Goal: Task Accomplishment & Management: Manage account settings

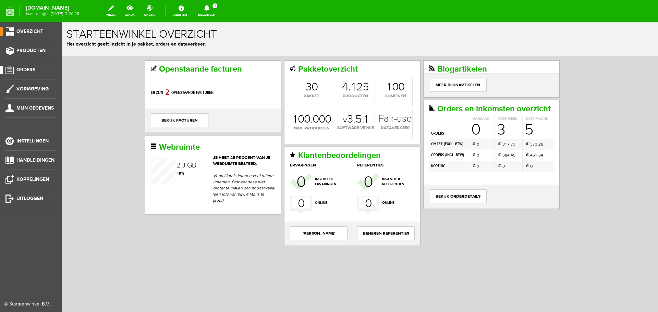
click at [27, 70] on span "Orders" at bounding box center [25, 70] width 19 height 6
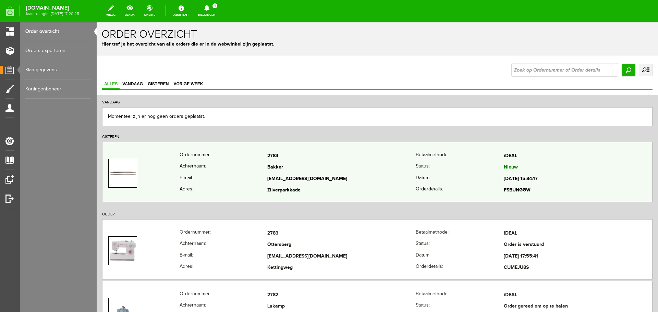
click at [327, 168] on td "Bakker" at bounding box center [341, 168] width 148 height 12
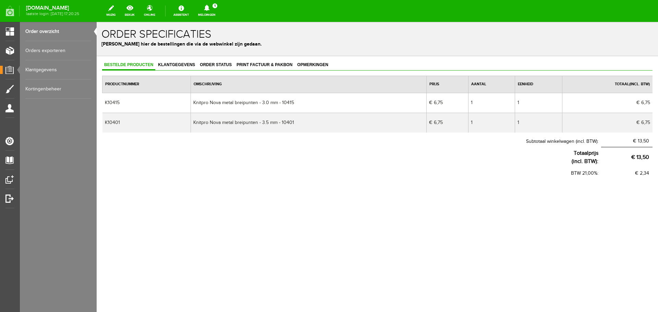
click at [118, 63] on span "Bestelde producten" at bounding box center [128, 64] width 53 height 5
click at [43, 30] on link "Order overzicht" at bounding box center [58, 31] width 66 height 19
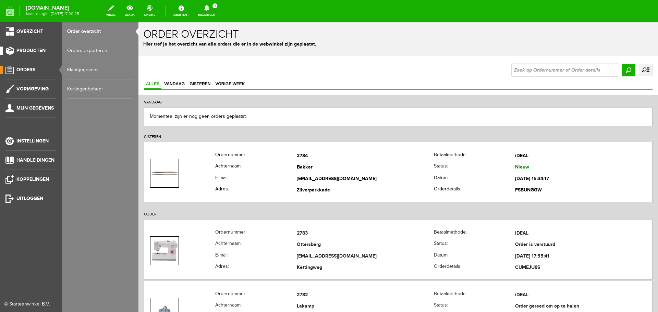
click at [30, 49] on span "Producten" at bounding box center [30, 51] width 29 height 6
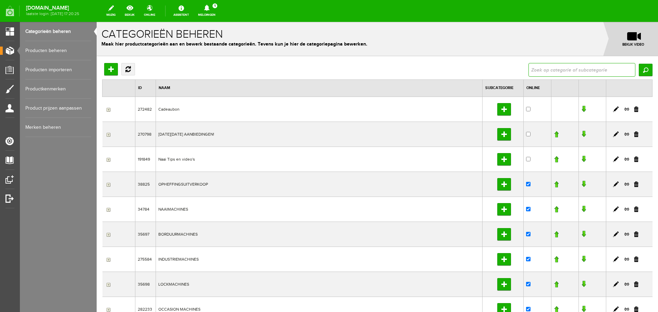
click at [562, 71] on input "text" at bounding box center [581, 70] width 107 height 14
click at [50, 49] on link "Producten beheren" at bounding box center [58, 50] width 66 height 19
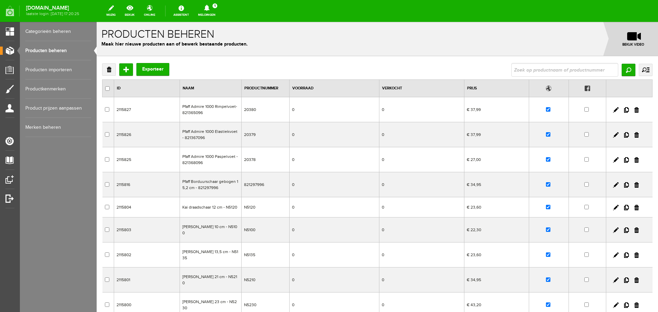
click at [547, 64] on div "Verwijderen Toevoegen Exporteer Zoeken uitgebreid zoeken Categorie Cadeaubon [D…" at bounding box center [377, 233] width 561 height 355
click at [534, 70] on input "text" at bounding box center [564, 70] width 107 height 14
type input "PR1000"
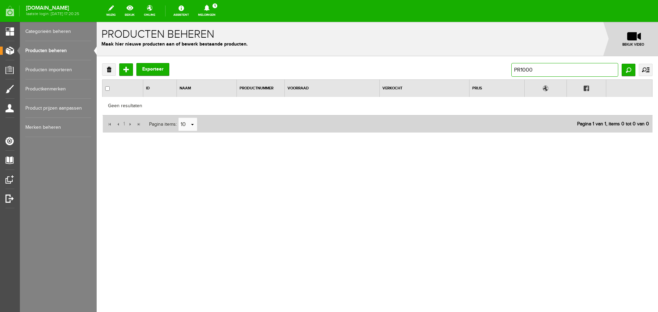
click at [535, 70] on input "PR1000" at bounding box center [564, 70] width 107 height 14
type input "PR1000e"
drag, startPoint x: 521, startPoint y: 69, endPoint x: 547, endPoint y: 69, distance: 25.7
click at [547, 69] on input "PR1000e" at bounding box center [564, 70] width 107 height 14
type input "PR 1000"
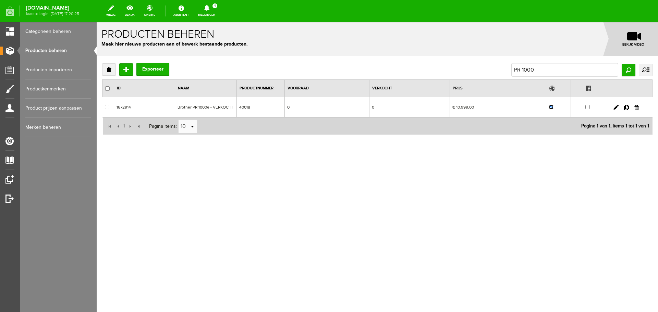
click at [552, 109] on input "checkbox" at bounding box center [551, 107] width 4 height 4
checkbox input "false"
click at [53, 49] on link "Producten beheren" at bounding box center [58, 50] width 66 height 19
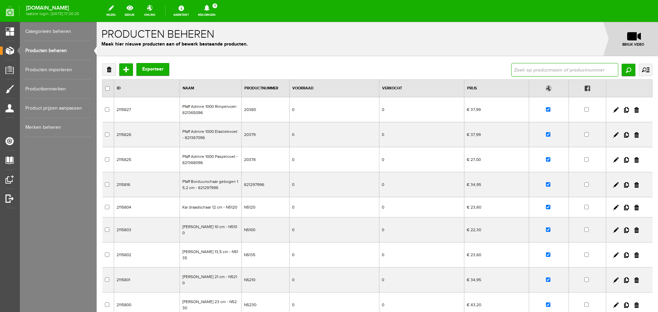
click at [515, 72] on input "text" at bounding box center [564, 70] width 107 height 14
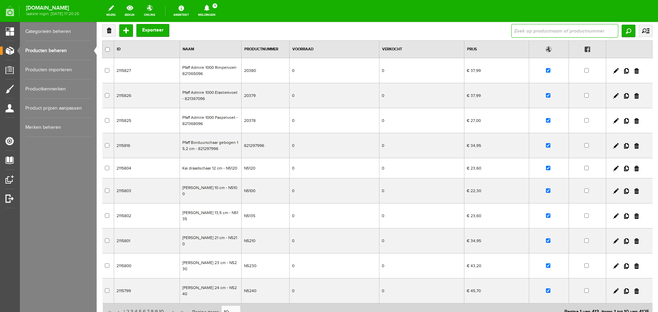
scroll to position [99, 0]
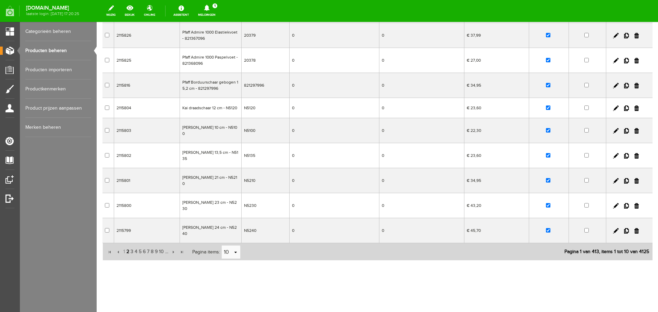
click at [126, 252] on span "2" at bounding box center [128, 252] width 4 height 14
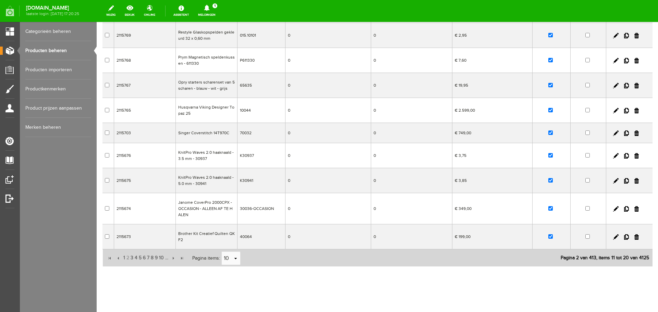
click at [49, 50] on link "Producten beheren" at bounding box center [58, 50] width 66 height 19
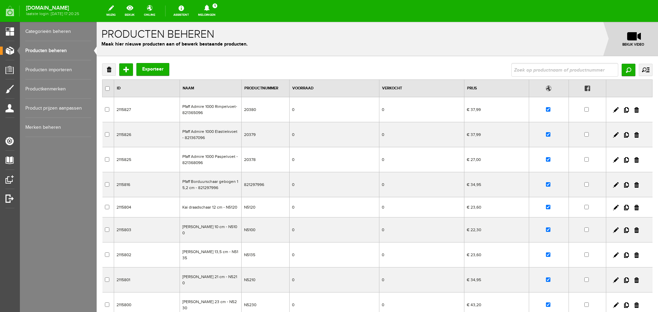
scroll to position [0, 0]
click at [515, 69] on input "text" at bounding box center [564, 70] width 107 height 14
click at [528, 70] on input "text" at bounding box center [564, 70] width 107 height 14
type input "elite 677"
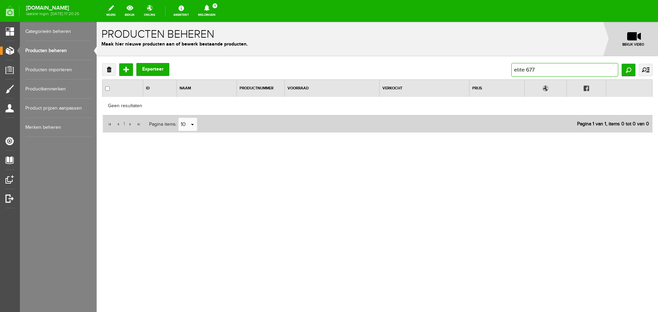
click at [523, 69] on input "elite 677" at bounding box center [564, 70] width 107 height 14
click at [527, 69] on input "elite 677" at bounding box center [564, 70] width 107 height 14
click at [527, 70] on input "elite 677" at bounding box center [564, 70] width 107 height 14
type input "elite [DATE]"
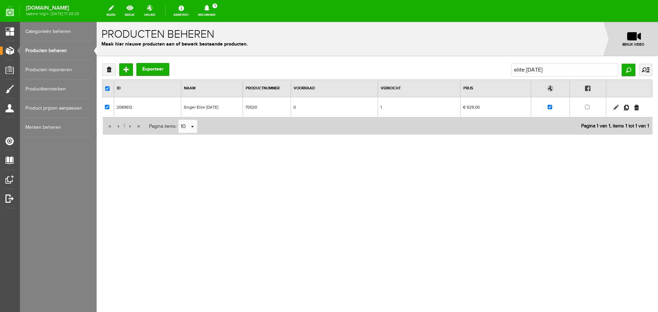
click at [616, 108] on link at bounding box center [615, 107] width 5 height 5
checkbox input "true"
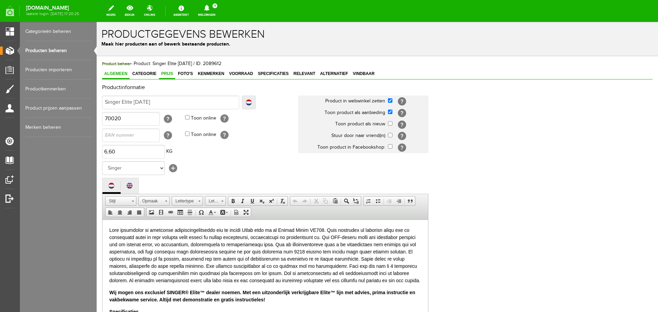
click at [169, 73] on span "Prijs" at bounding box center [167, 73] width 16 height 5
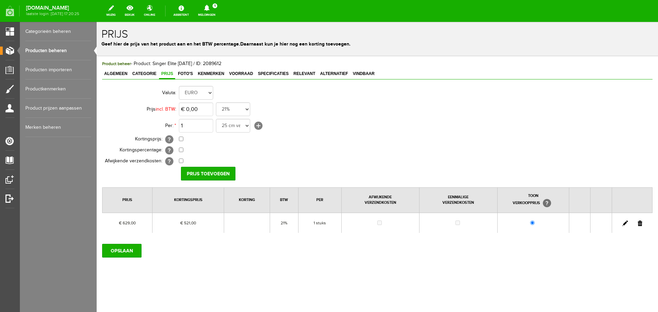
click at [42, 49] on link "Producten beheren" at bounding box center [58, 50] width 66 height 19
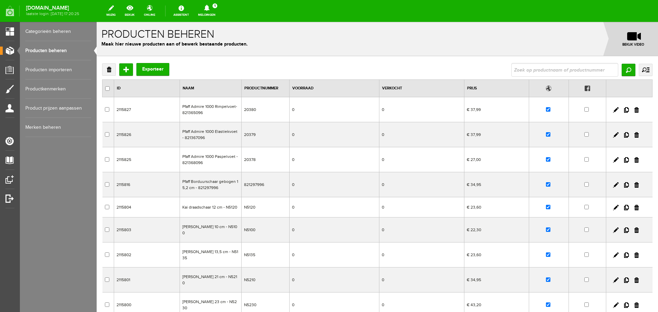
click at [38, 51] on link "Producten beheren" at bounding box center [58, 50] width 66 height 19
click at [525, 73] on input "text" at bounding box center [564, 70] width 107 height 14
type input "elite"
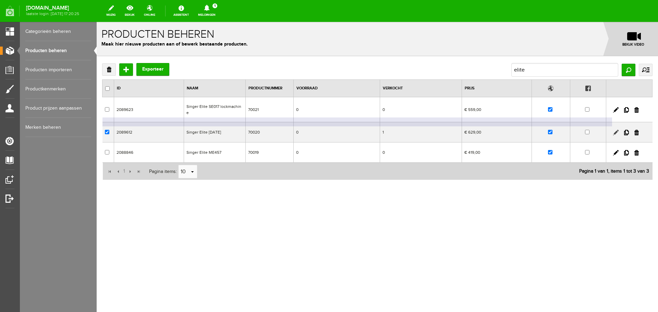
click at [613, 130] on link at bounding box center [615, 132] width 5 height 5
checkbox input "true"
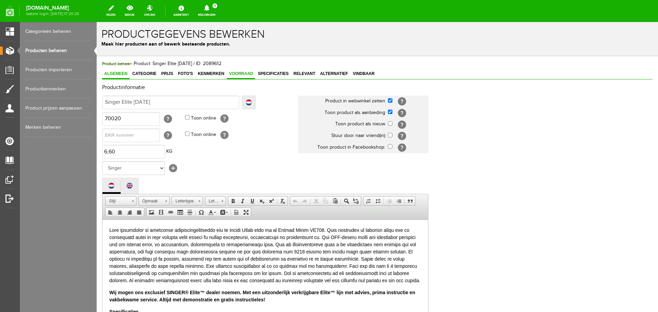
click at [239, 74] on span "Voorraad" at bounding box center [241, 73] width 28 height 5
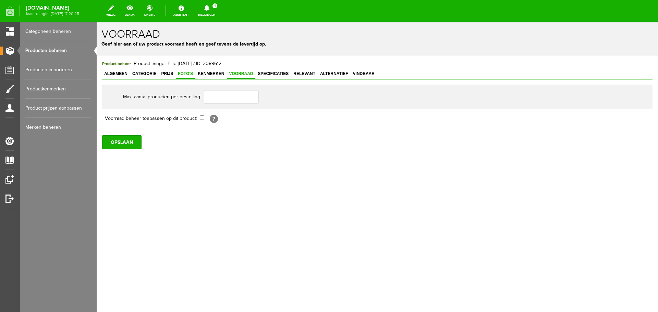
click at [187, 75] on span "Foto's" at bounding box center [185, 73] width 19 height 5
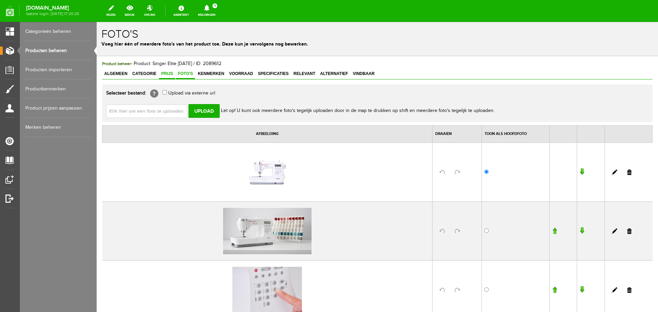
click at [170, 75] on span "Prijs" at bounding box center [167, 73] width 16 height 5
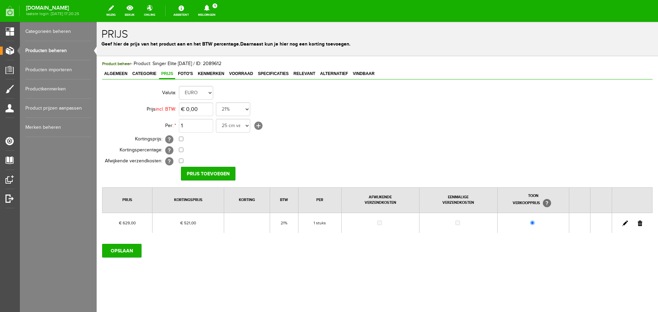
click at [50, 49] on link "Producten beheren" at bounding box center [58, 50] width 66 height 19
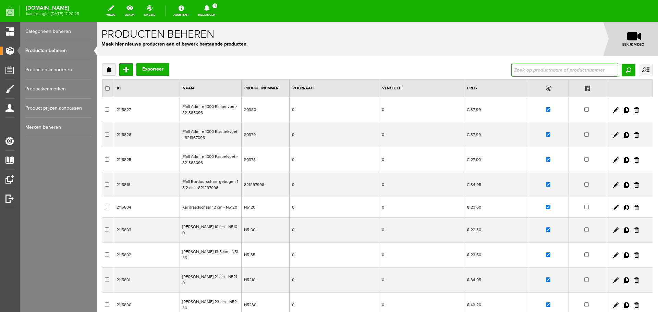
drag, startPoint x: 531, startPoint y: 71, endPoint x: 523, endPoint y: 69, distance: 9.1
click at [531, 71] on input "text" at bounding box center [564, 70] width 107 height 14
type input "ME 457"
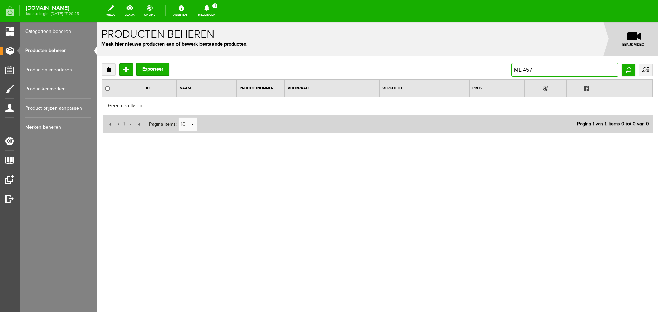
click at [524, 70] on input "ME 457" at bounding box center [564, 70] width 107 height 14
type input "ME457"
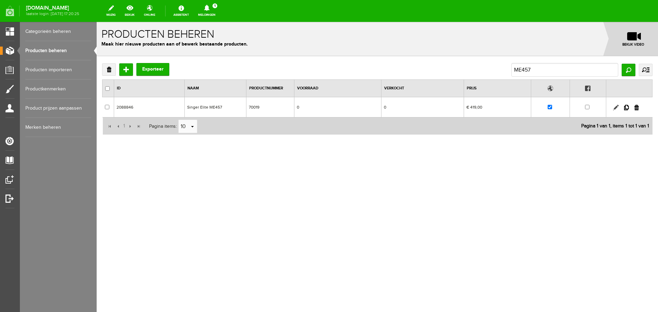
click at [616, 107] on link at bounding box center [615, 107] width 5 height 5
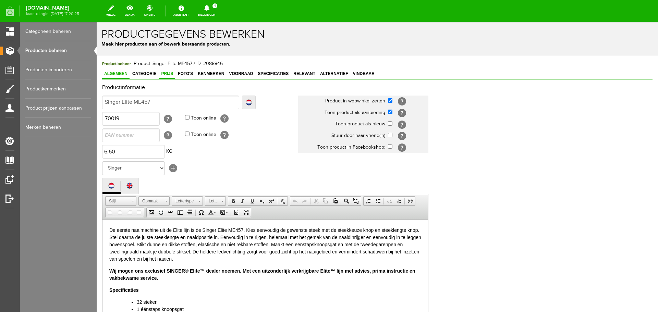
click at [167, 73] on span "Prijs" at bounding box center [167, 73] width 16 height 5
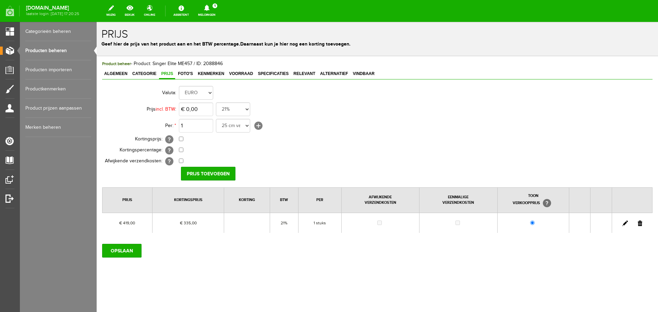
click at [623, 223] on link at bounding box center [624, 223] width 5 height 5
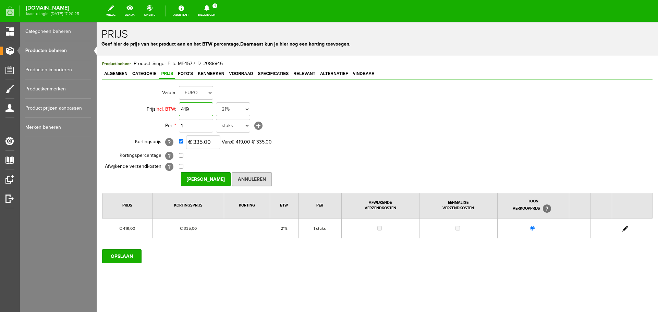
click at [205, 109] on input "419" at bounding box center [196, 109] width 34 height 14
type input "€ 421,00"
type input "€ 343,00"
click at [210, 178] on input "[PERSON_NAME]" at bounding box center [206, 179] width 50 height 14
click at [125, 258] on input "OPSLAAN" at bounding box center [121, 256] width 39 height 14
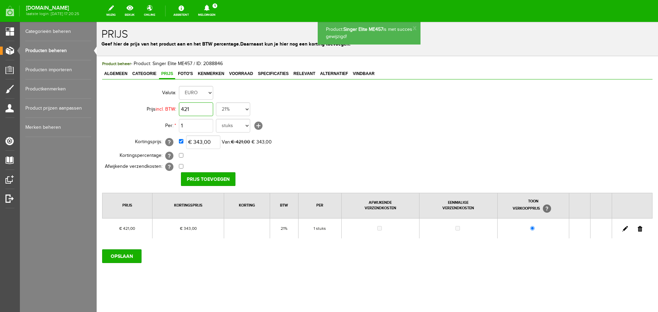
drag, startPoint x: 192, startPoint y: 109, endPoint x: 196, endPoint y: 111, distance: 4.3
click at [193, 109] on input "421" at bounding box center [196, 109] width 34 height 14
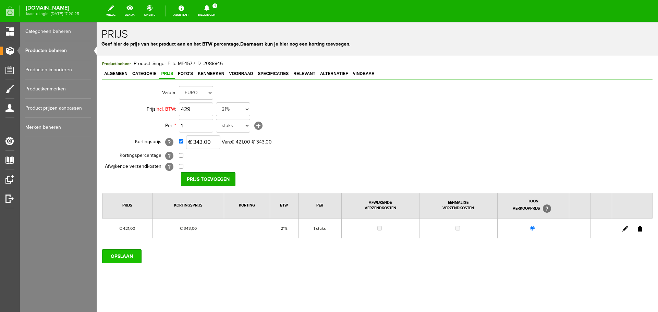
type input "€ 429,00"
click at [127, 254] on input "OPSLAAN" at bounding box center [121, 256] width 39 height 14
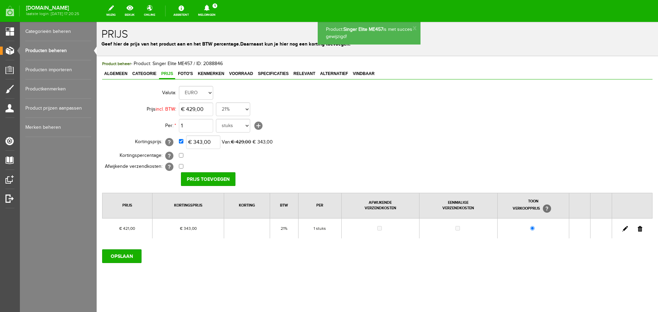
click at [622, 228] on link at bounding box center [624, 228] width 5 height 5
click at [201, 109] on input "421" at bounding box center [196, 109] width 34 height 14
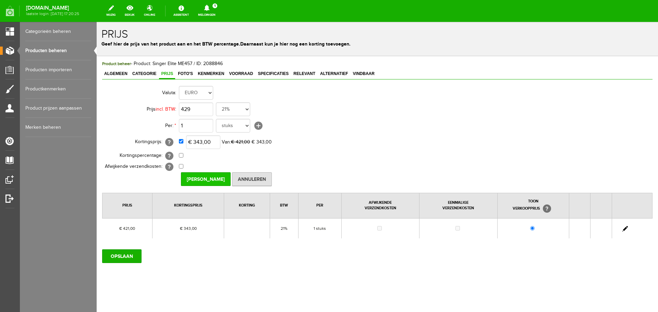
type input "€ 429,00"
click at [210, 178] on input "[PERSON_NAME]" at bounding box center [206, 179] width 50 height 14
click at [131, 255] on input "OPSLAAN" at bounding box center [121, 256] width 39 height 14
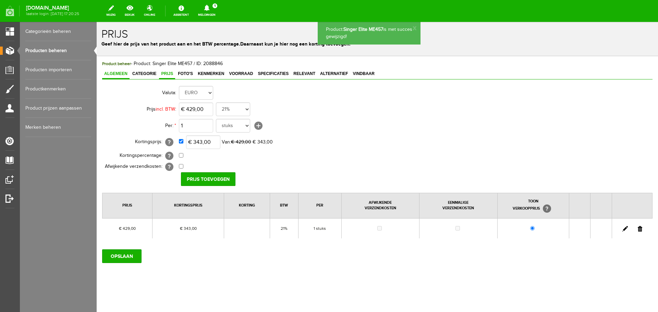
click at [114, 73] on span "Algemeen" at bounding box center [115, 73] width 27 height 5
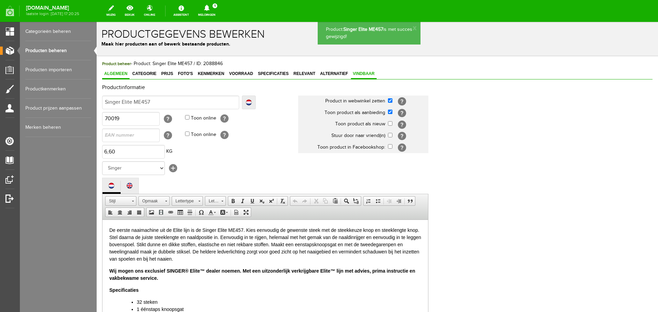
click at [363, 74] on span "Vindbaar" at bounding box center [364, 73] width 26 height 5
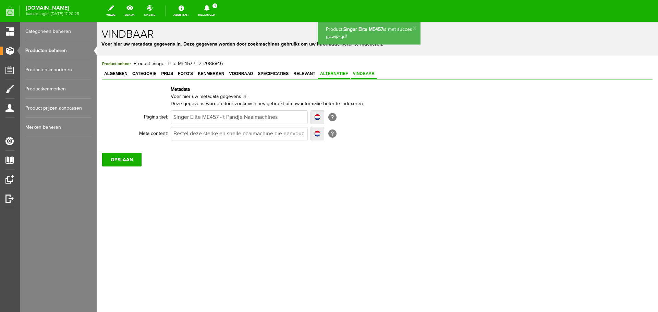
click at [339, 73] on span "Alternatief" at bounding box center [334, 73] width 32 height 5
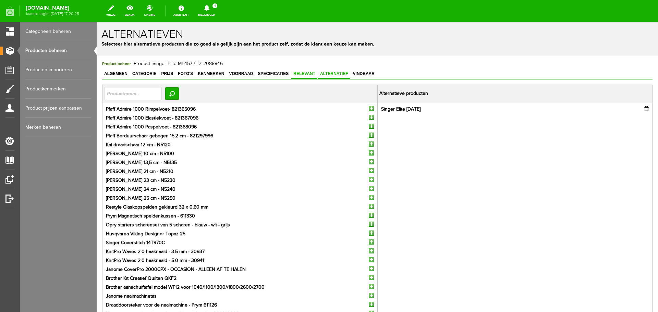
click at [302, 72] on span "Relevant" at bounding box center [304, 73] width 26 height 5
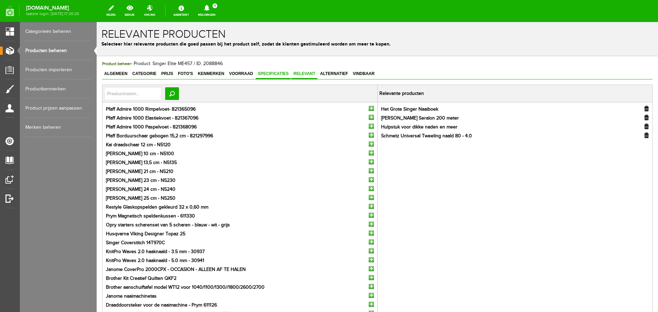
click at [275, 72] on span "Specificaties" at bounding box center [272, 73] width 35 height 5
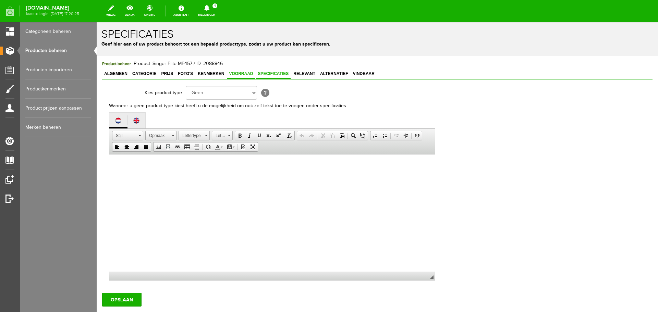
click at [246, 72] on span "Voorraad" at bounding box center [241, 73] width 28 height 5
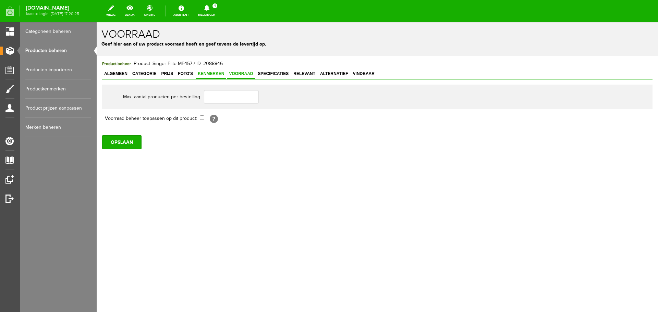
click at [211, 73] on span "Kenmerken" at bounding box center [211, 73] width 30 height 5
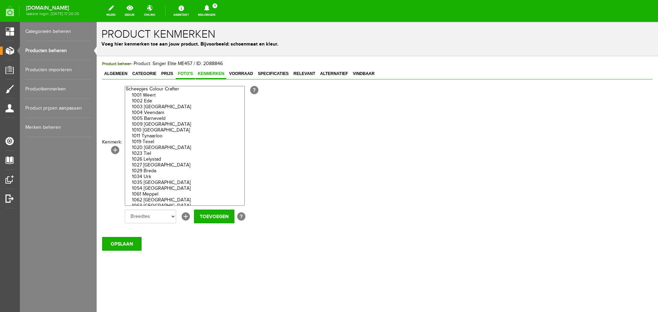
click at [189, 73] on span "Foto's" at bounding box center [185, 73] width 19 height 5
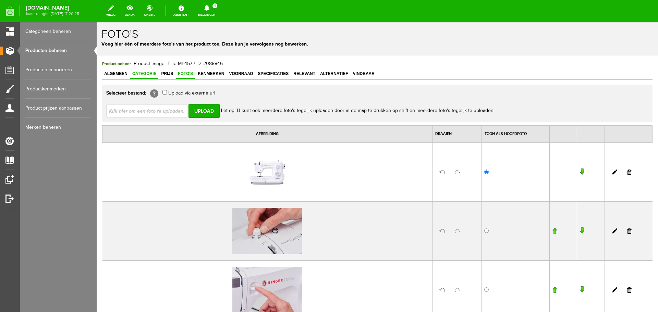
click at [142, 75] on span "Categorie" at bounding box center [144, 73] width 28 height 5
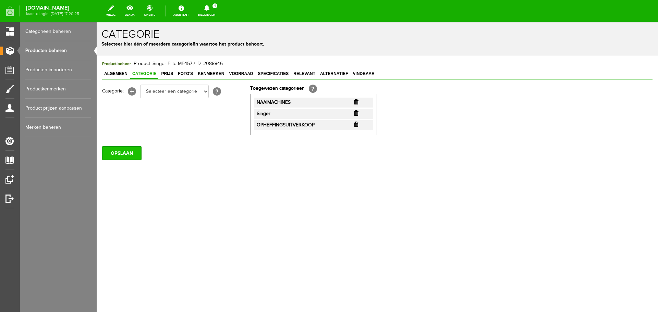
click at [119, 153] on input "OPSLAAN" at bounding box center [121, 153] width 39 height 14
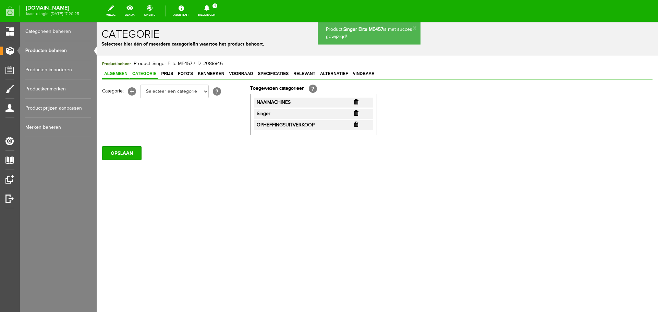
click at [118, 72] on span "Algemeen" at bounding box center [115, 73] width 27 height 5
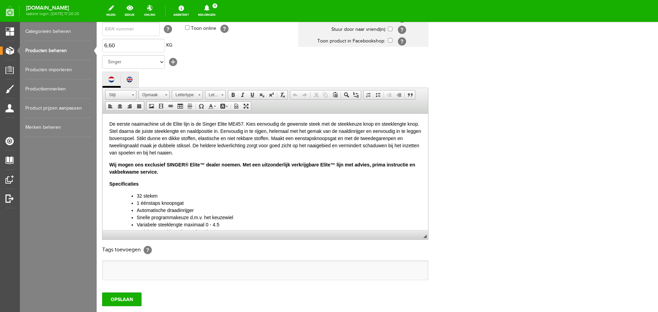
scroll to position [151, 0]
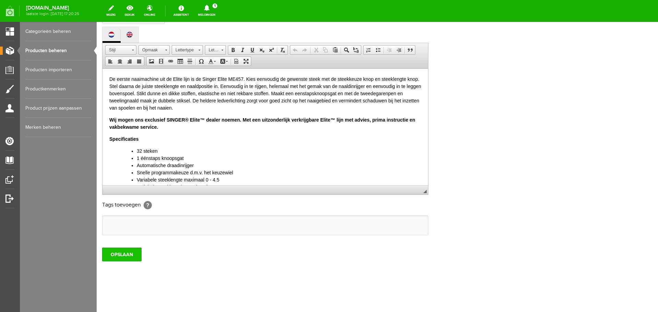
click at [123, 250] on input "OPSLAAN" at bounding box center [121, 255] width 39 height 14
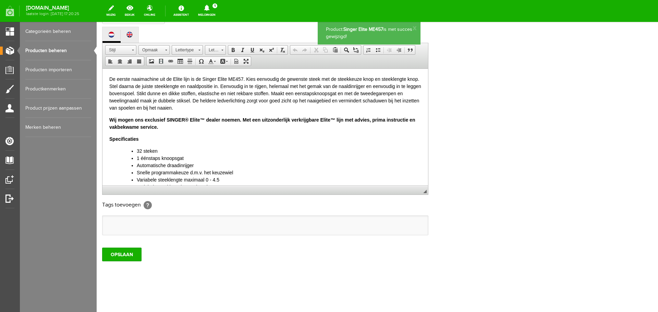
scroll to position [0, 0]
